Goal: Transaction & Acquisition: Subscribe to service/newsletter

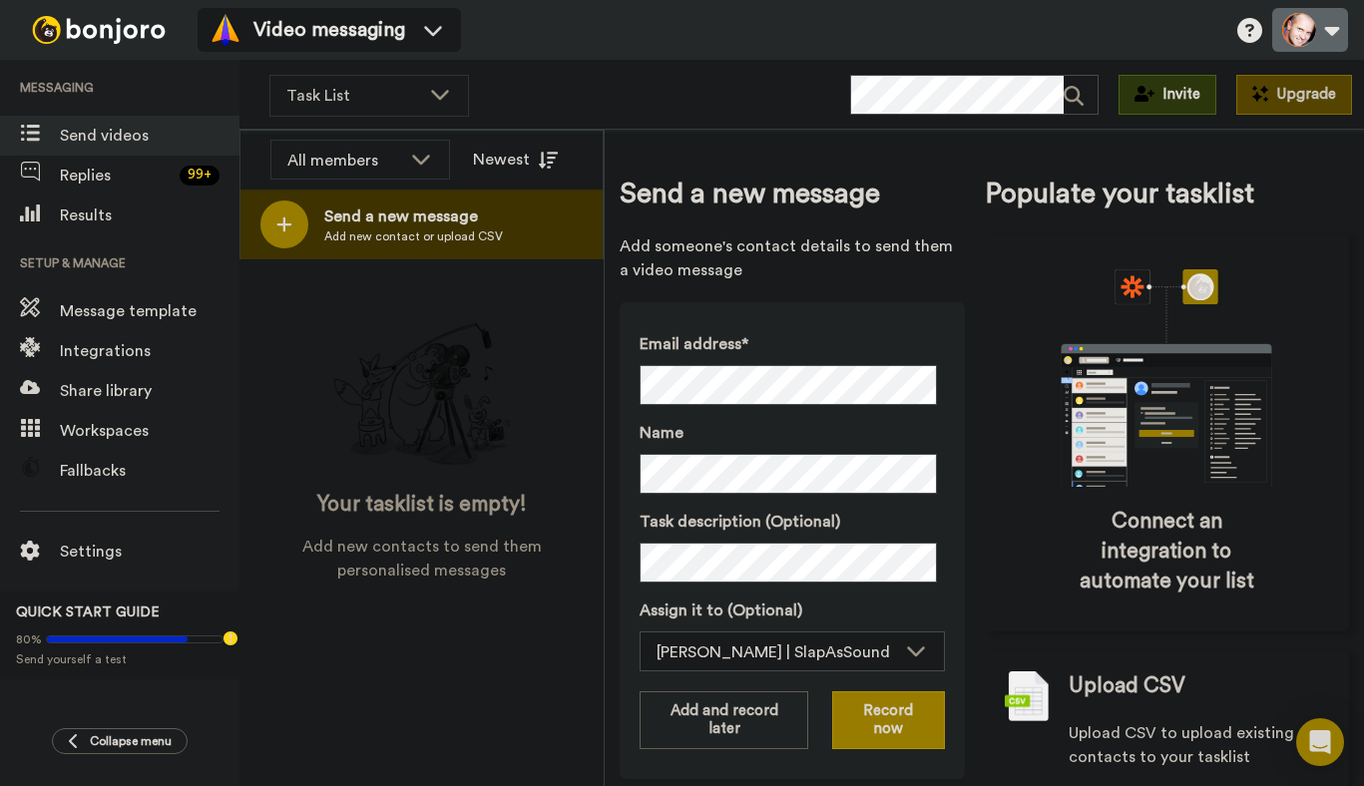
click at [1304, 25] on button at bounding box center [1311, 30] width 76 height 44
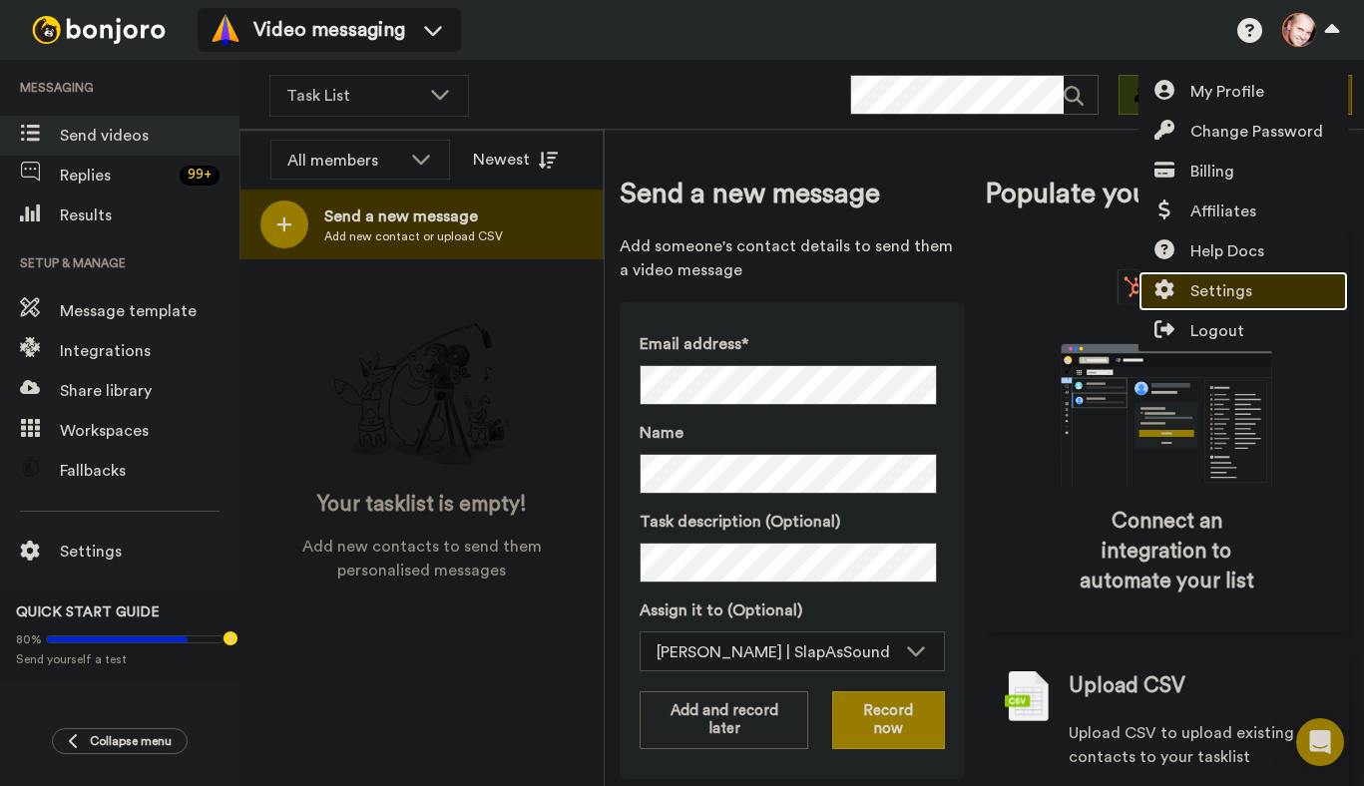
click at [1215, 292] on span "Settings" at bounding box center [1222, 291] width 62 height 24
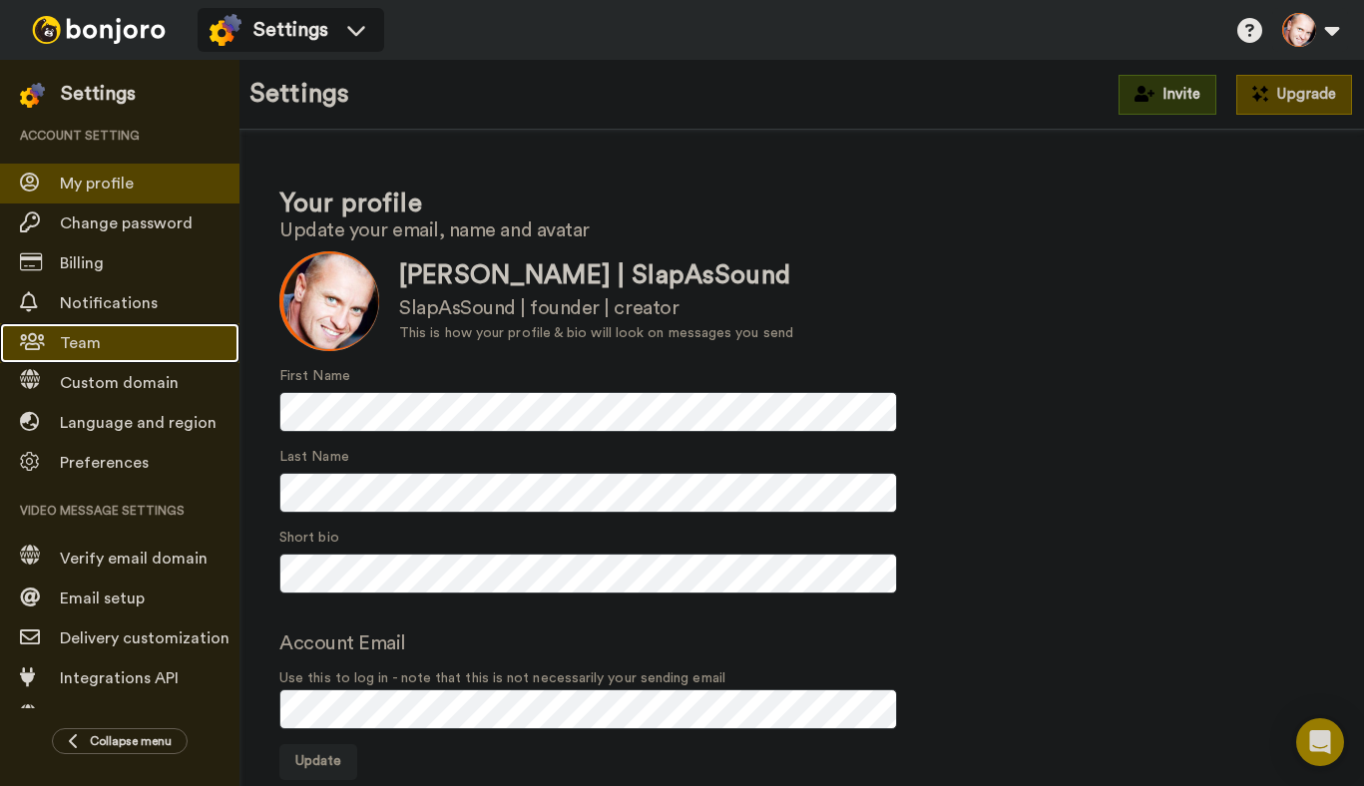
click at [88, 334] on span "Team" at bounding box center [150, 343] width 180 height 24
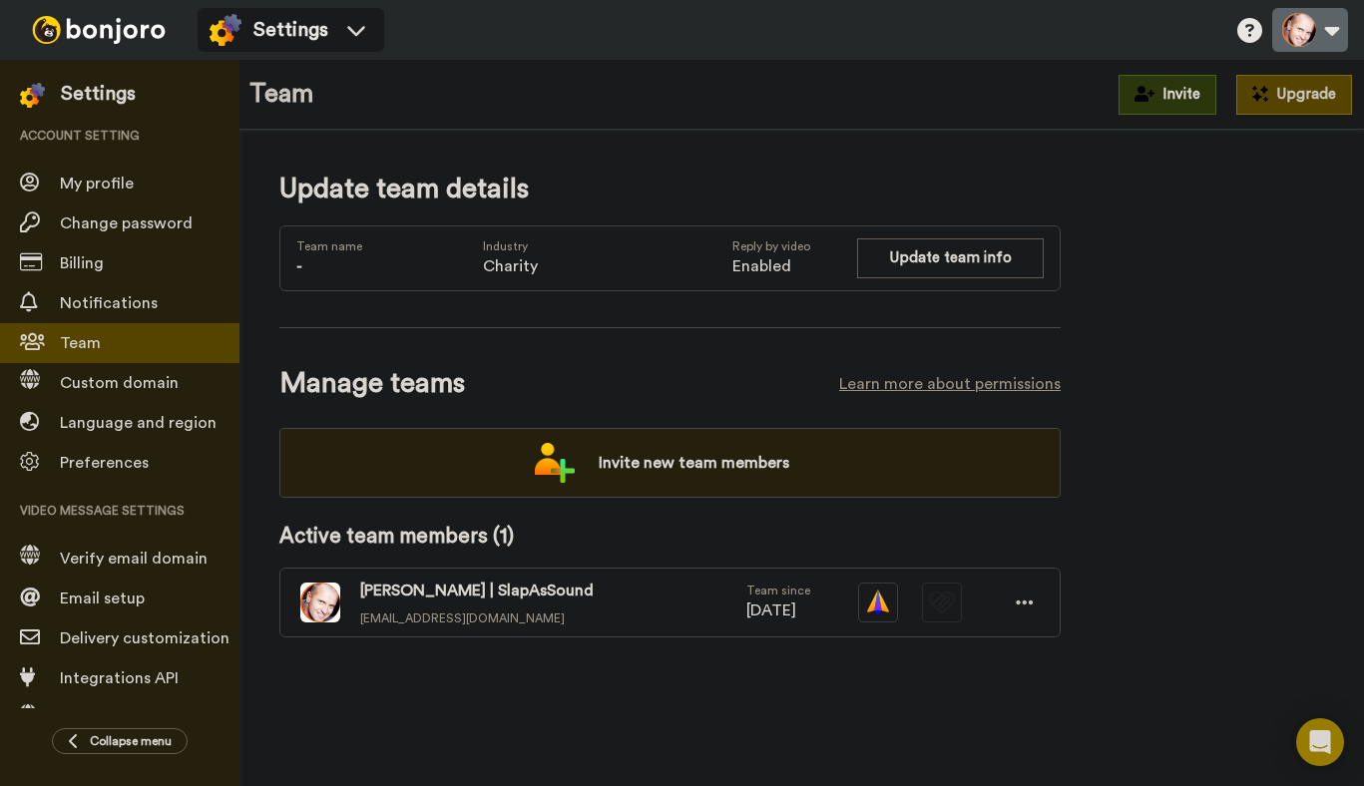
click at [1336, 21] on button at bounding box center [1311, 30] width 76 height 44
click at [80, 19] on img at bounding box center [99, 30] width 150 height 28
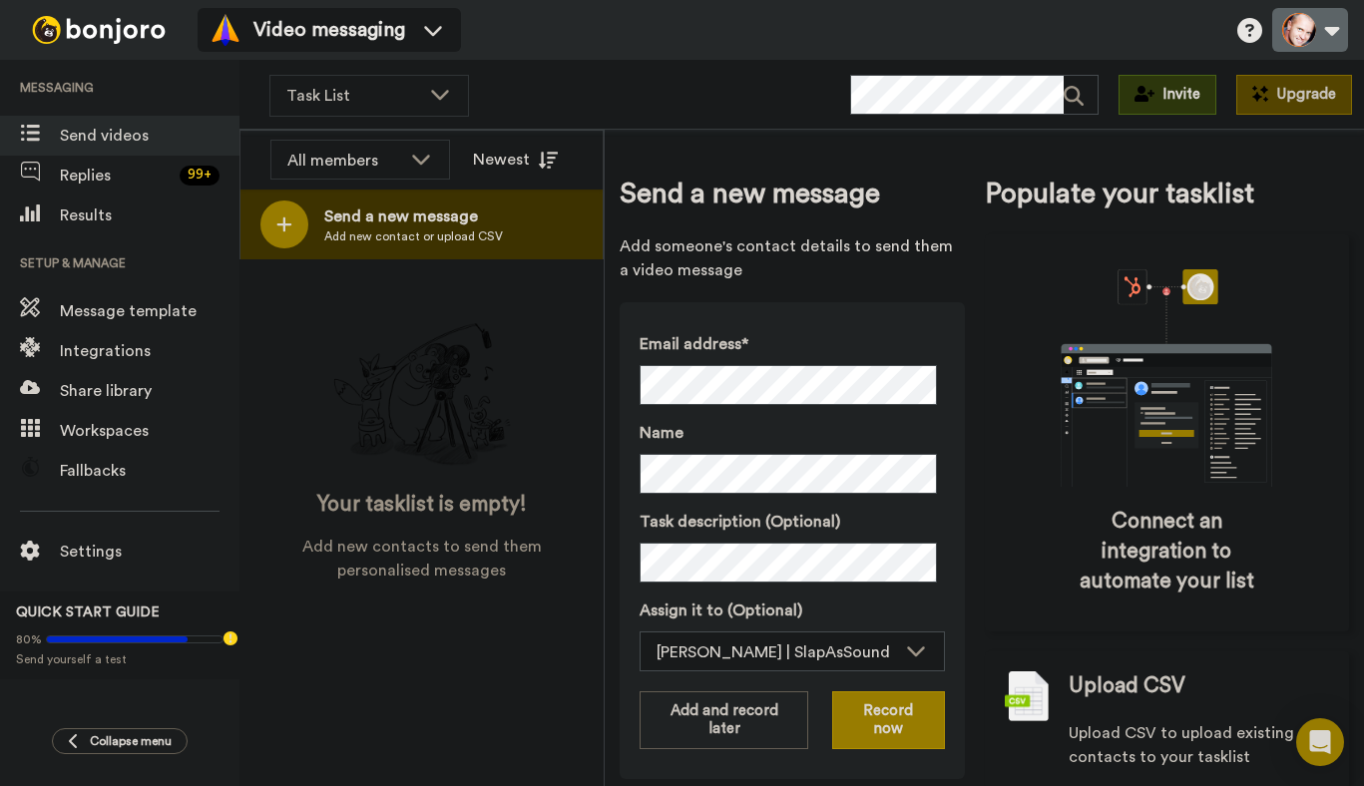
click at [1327, 34] on button at bounding box center [1311, 30] width 76 height 44
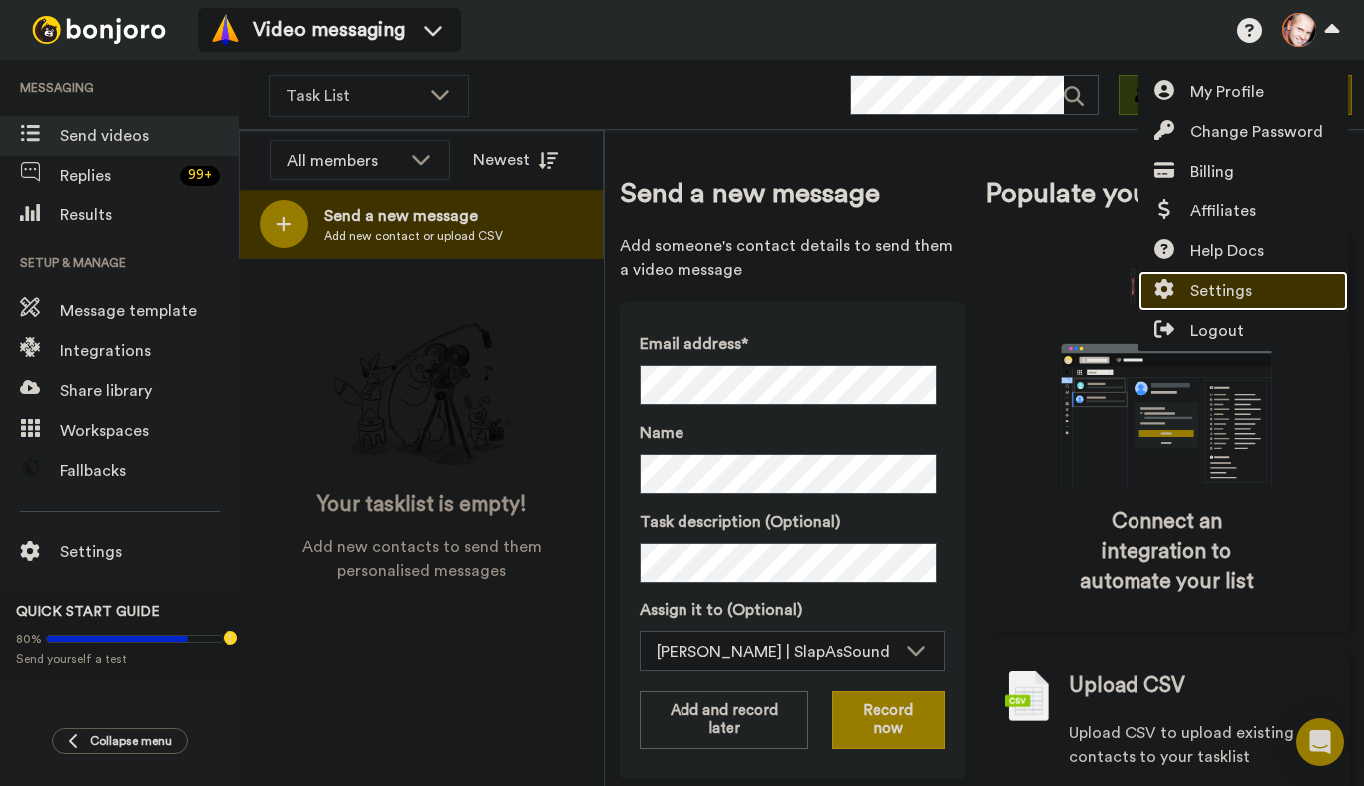
click at [1226, 287] on span "Settings" at bounding box center [1222, 291] width 62 height 24
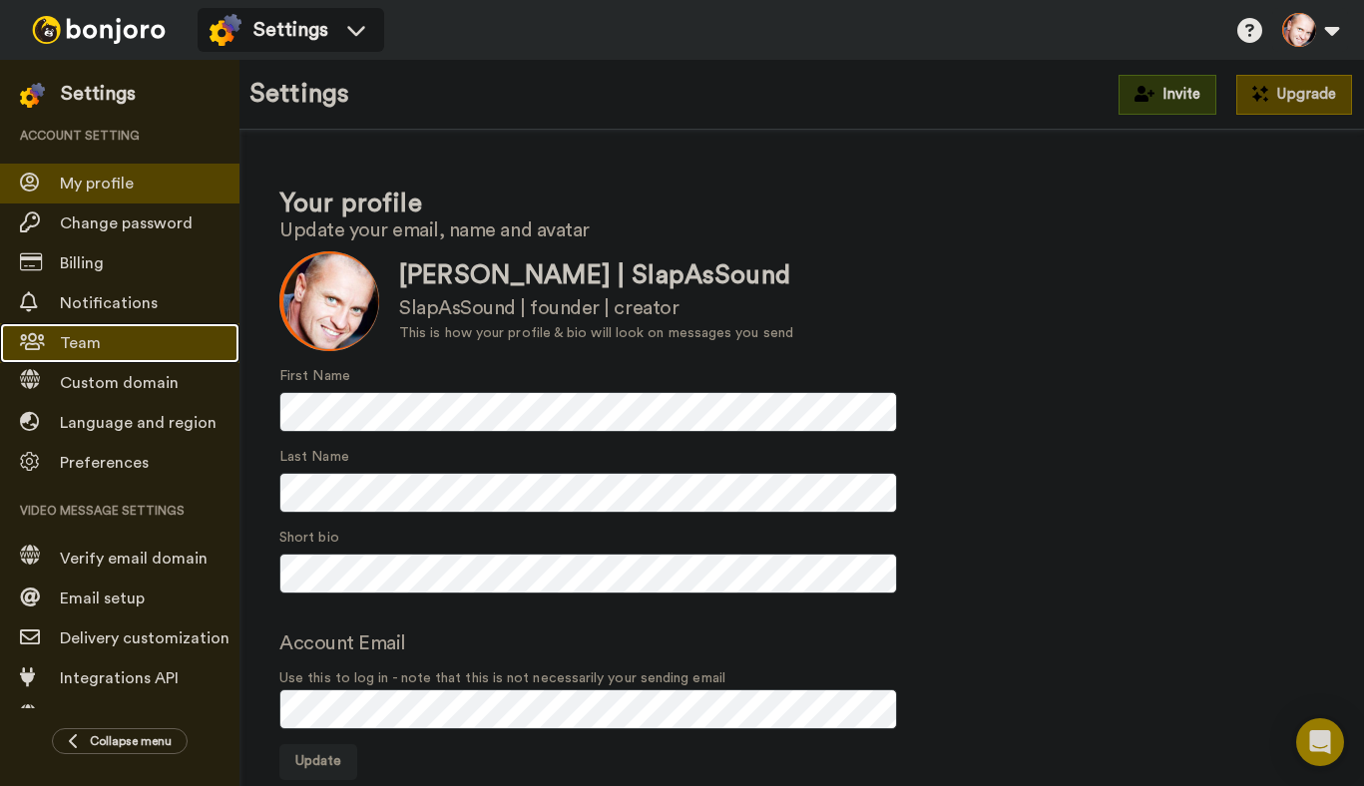
click at [82, 342] on span "Team" at bounding box center [80, 343] width 41 height 16
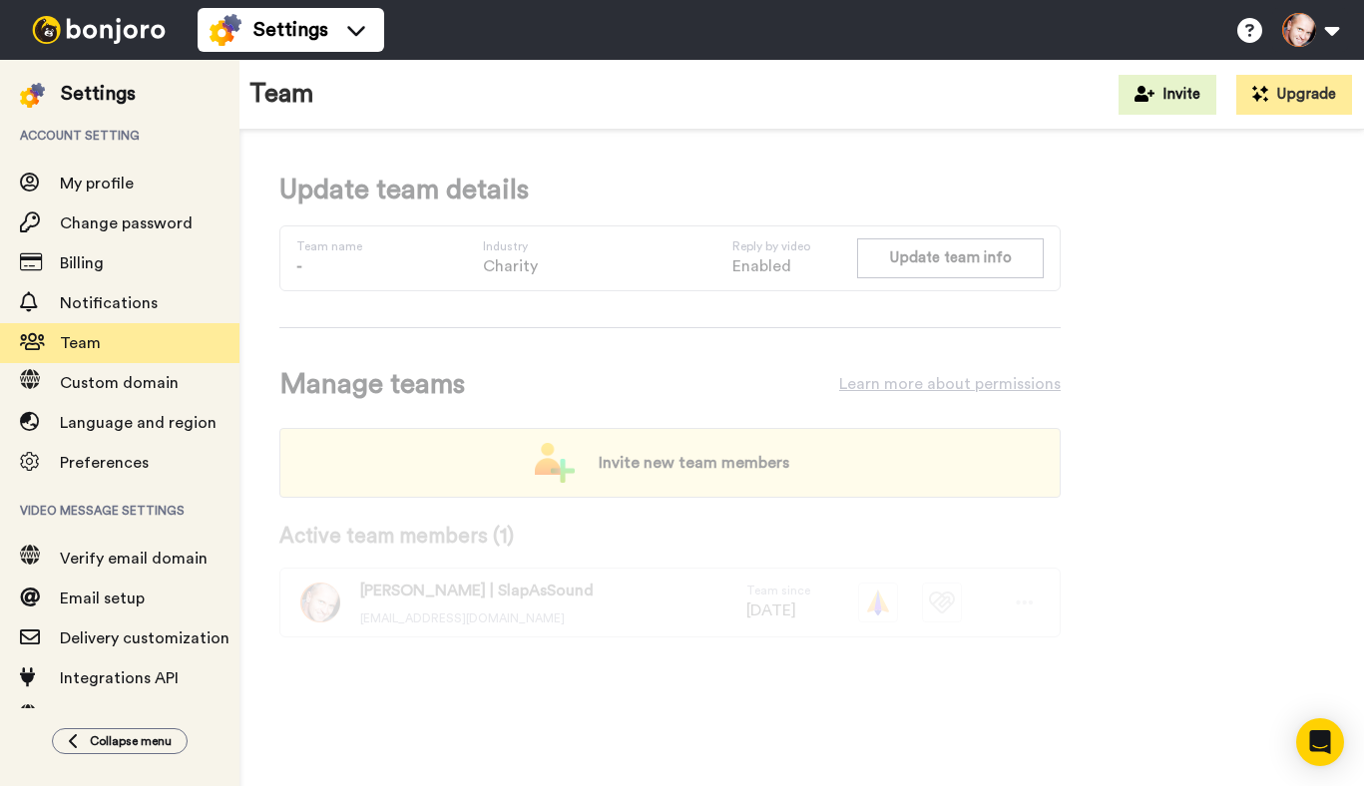
click at [701, 465] on span "Invite new team members" at bounding box center [694, 463] width 223 height 40
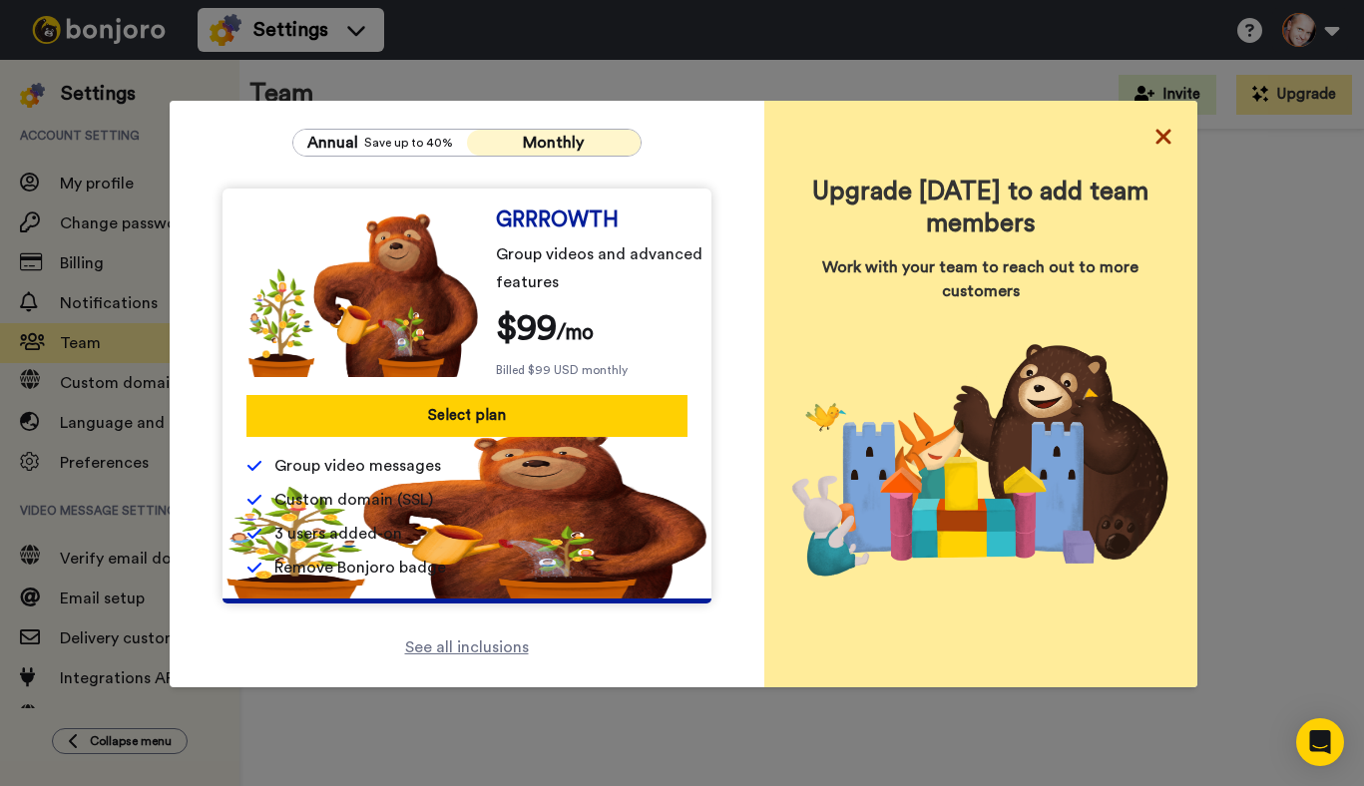
click at [1156, 140] on icon at bounding box center [1163, 137] width 15 height 15
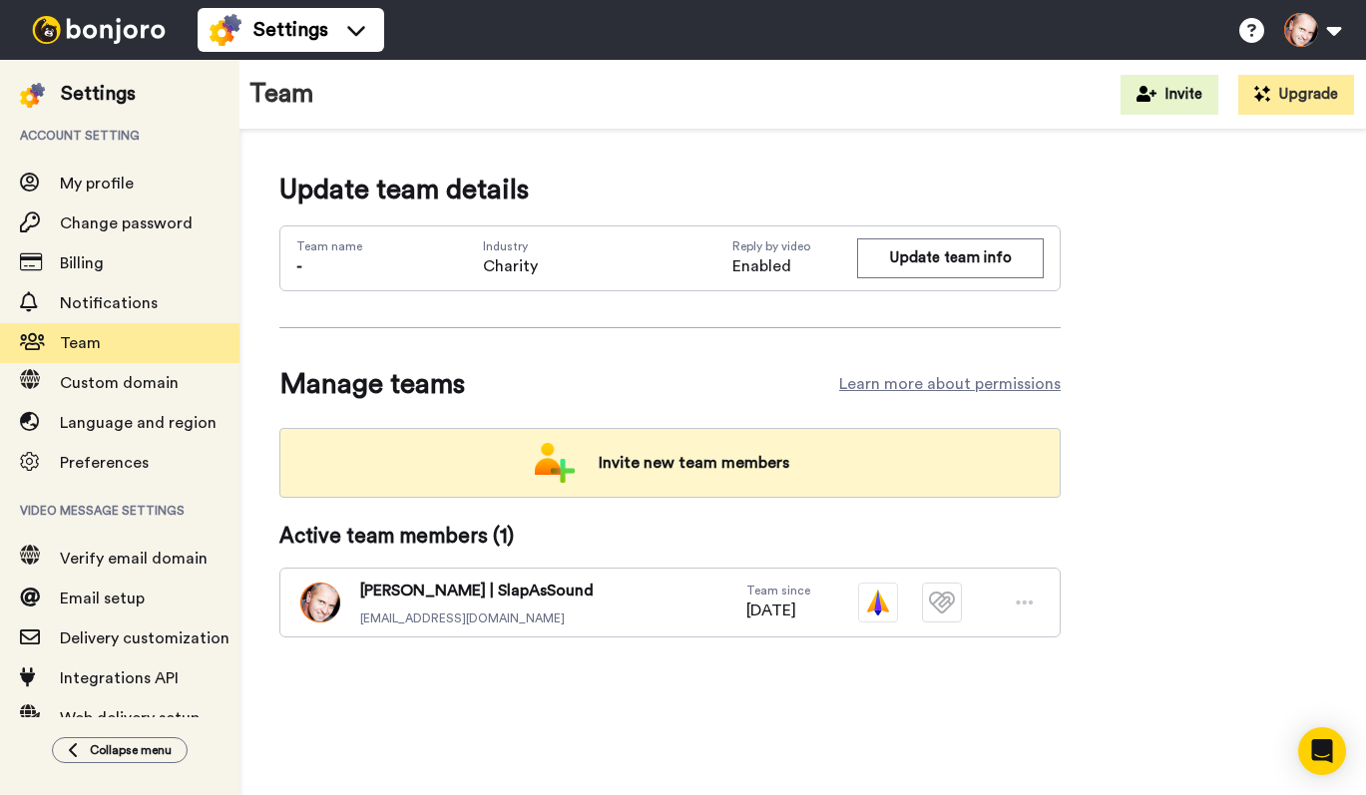
click at [654, 460] on span "Invite new team members" at bounding box center [694, 463] width 223 height 40
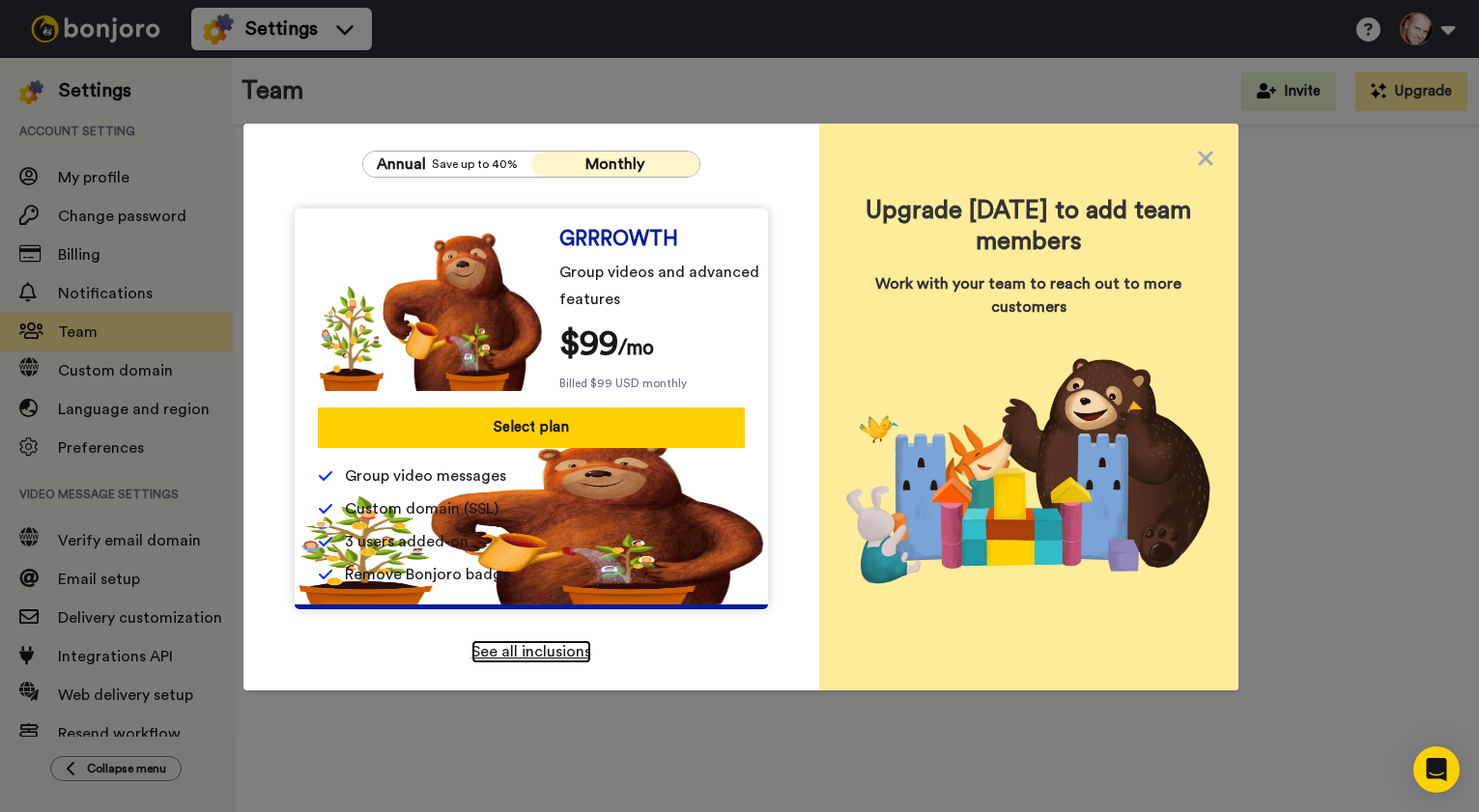
click at [556, 655] on span "See all inclusions" at bounding box center [531, 652] width 120 height 15
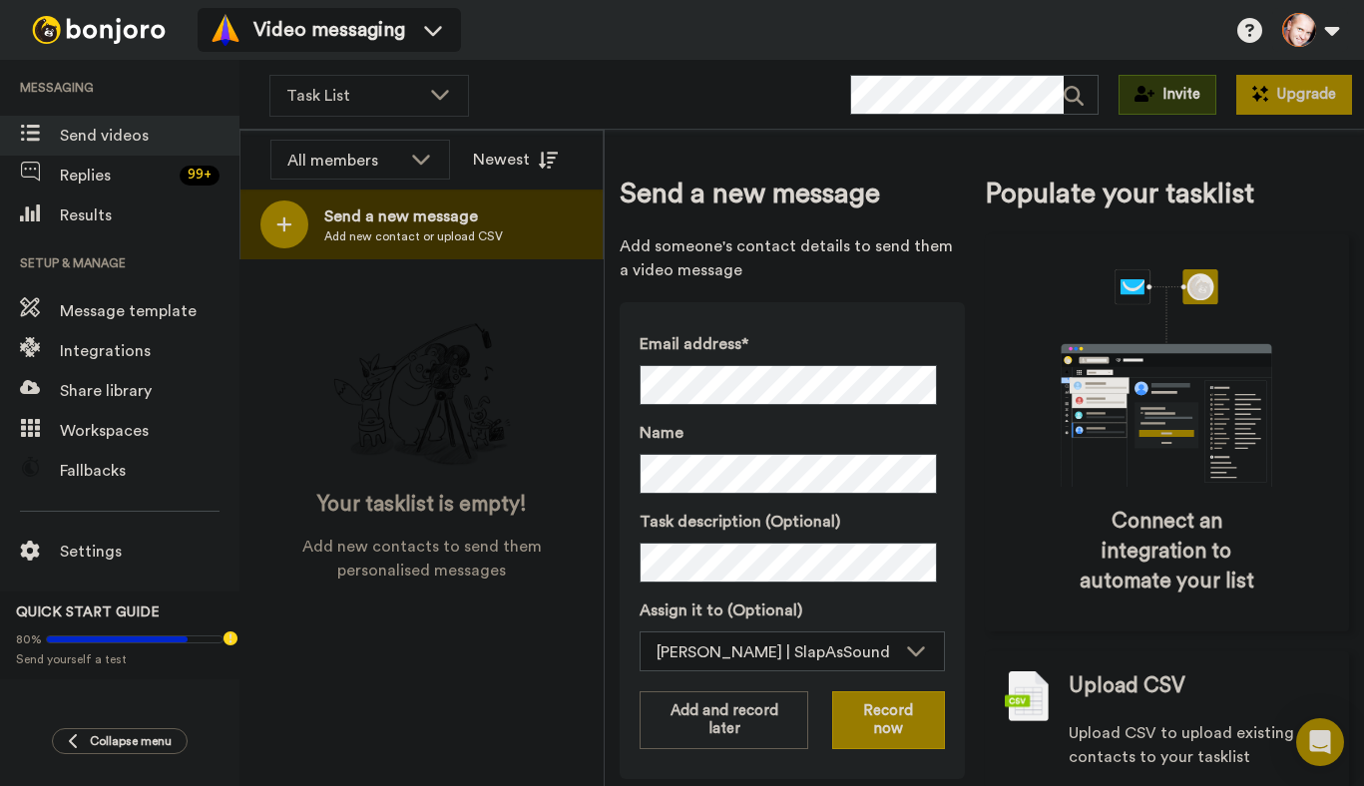
click at [1278, 104] on button "Upgrade" at bounding box center [1295, 95] width 116 height 40
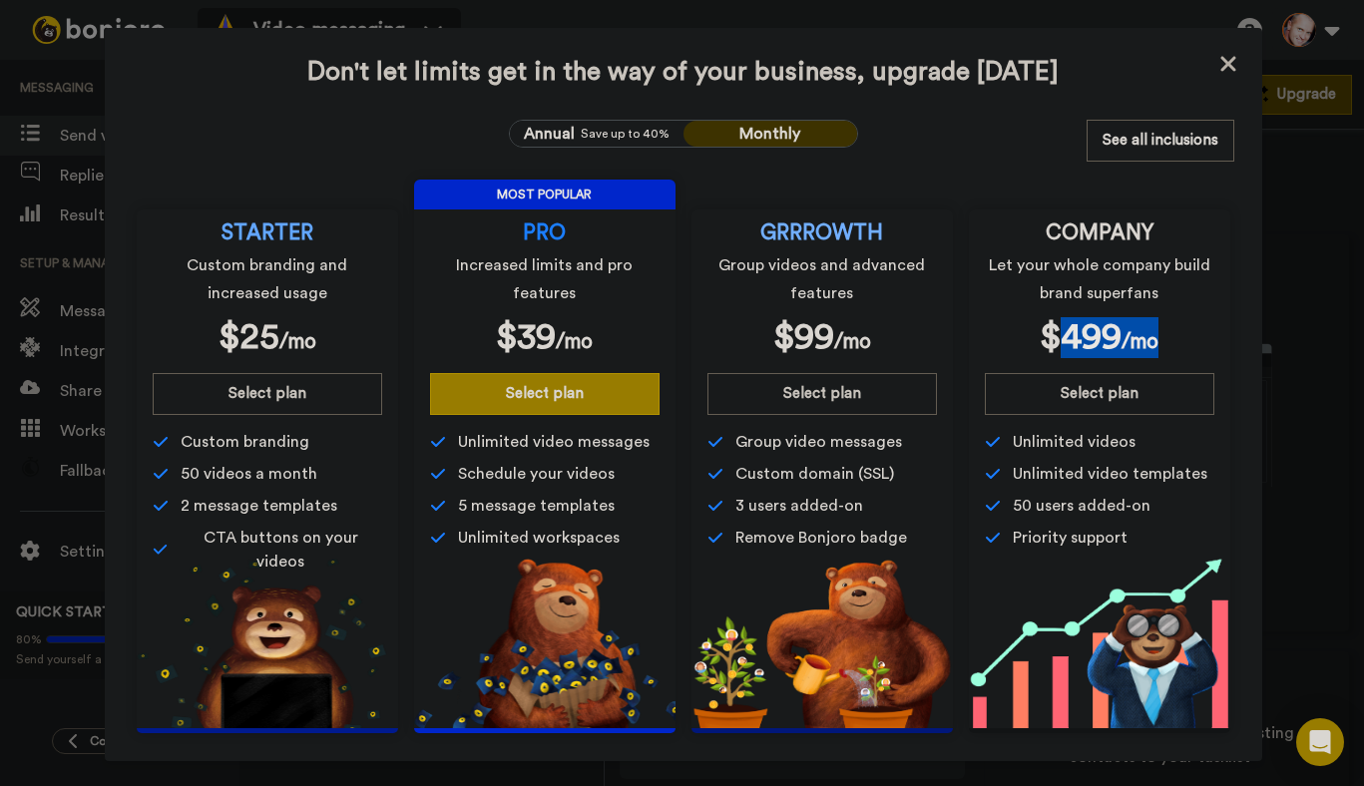
drag, startPoint x: 1057, startPoint y: 337, endPoint x: 1153, endPoint y: 337, distance: 95.8
click at [1153, 337] on div "COMPANY Let your whole company build brand superfans $ 499 /mo" at bounding box center [1100, 292] width 230 height 133
drag, startPoint x: 175, startPoint y: 472, endPoint x: 304, endPoint y: 480, distance: 130.0
click at [304, 480] on span "50 videos a month" at bounding box center [249, 474] width 137 height 24
click at [1222, 72] on icon at bounding box center [1229, 64] width 20 height 24
